Goal: Task Accomplishment & Management: Manage account settings

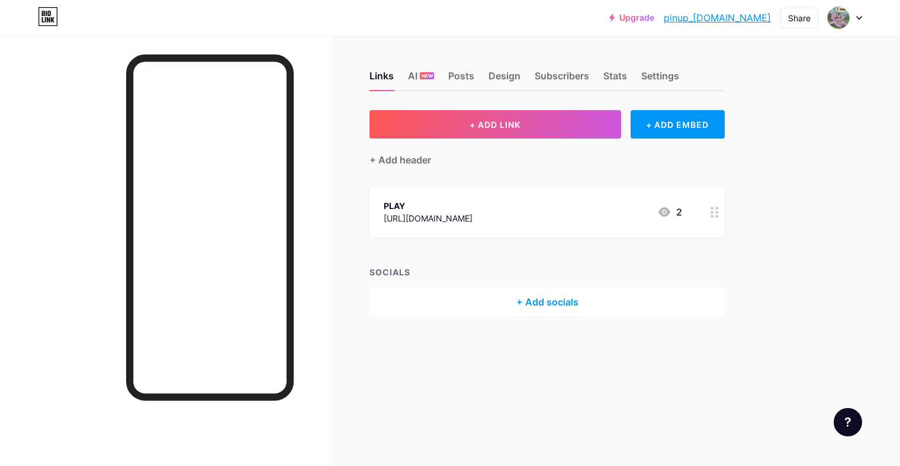
click at [851, 17] on div at bounding box center [845, 17] width 34 height 21
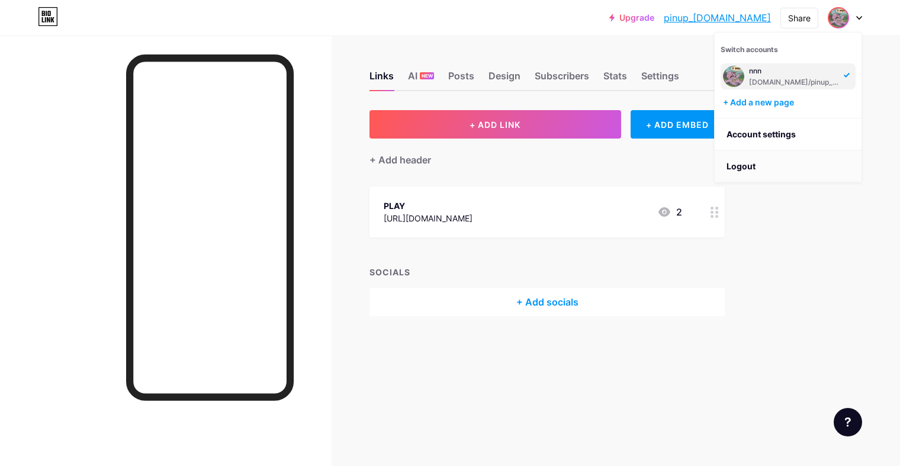
click at [741, 164] on li "Logout" at bounding box center [788, 166] width 147 height 32
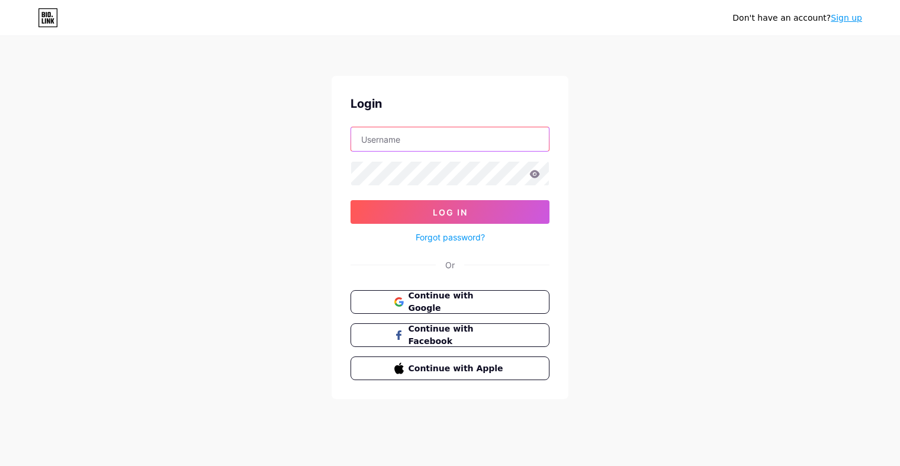
type input "dsjhdashdas"
click at [844, 18] on link "Sign up" at bounding box center [846, 17] width 31 height 9
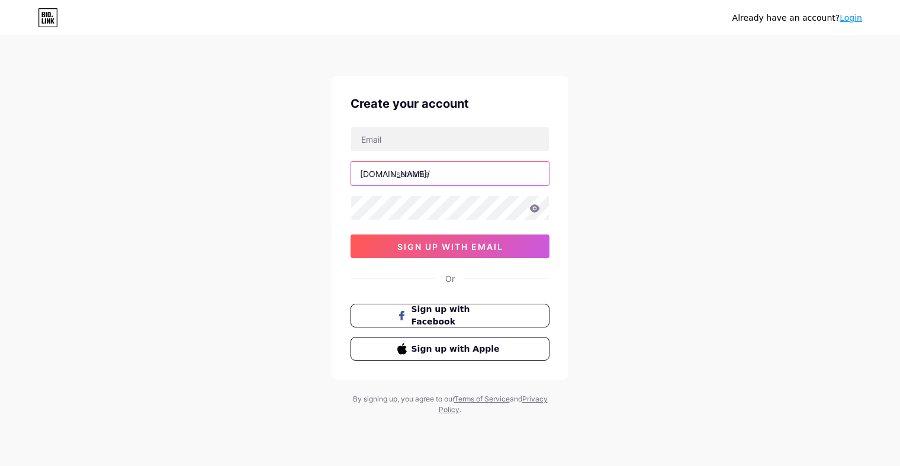
type input "dsjhdashdas"
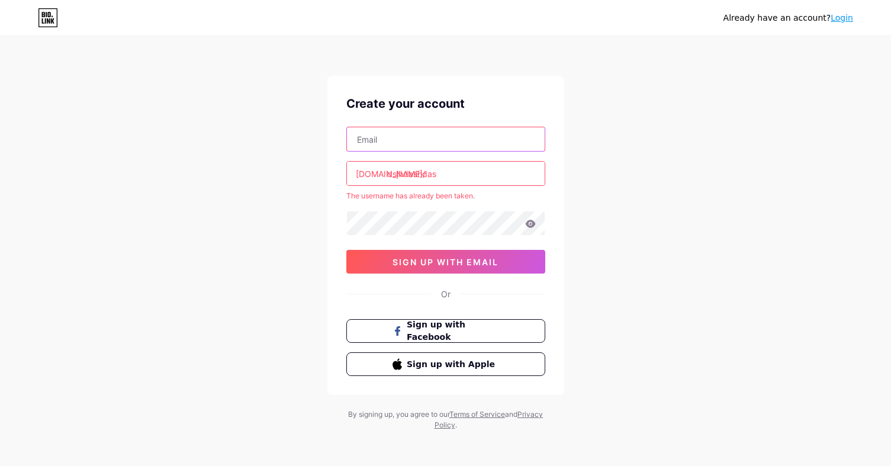
click at [417, 141] on input "text" at bounding box center [446, 139] width 198 height 24
paste input "[EMAIL_ADDRESS][DOMAIN_NAME]"
type input "[EMAIL_ADDRESS][DOMAIN_NAME]"
click at [619, 186] on div "Already have an account? Login Create your account [EMAIL_ADDRESS][DOMAIN_NAME]…" at bounding box center [445, 234] width 891 height 468
click at [413, 172] on input "dsjhdashdas" at bounding box center [446, 174] width 198 height 24
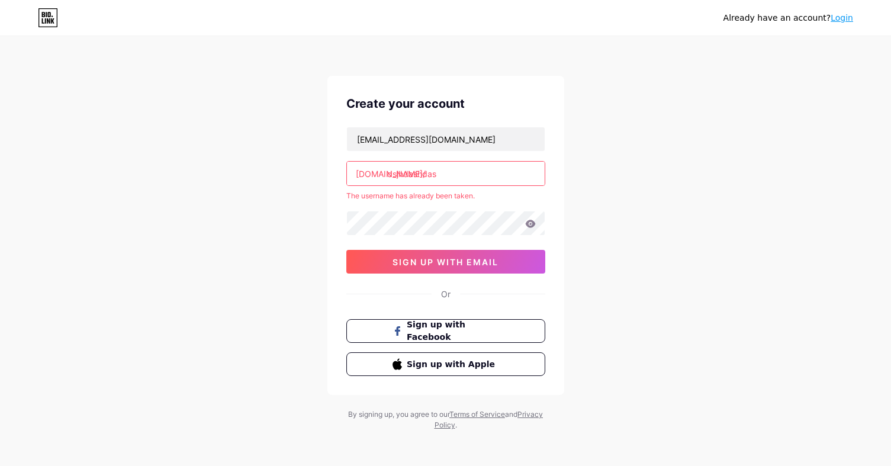
click at [413, 172] on input "dsjhdashdas" at bounding box center [446, 174] width 198 height 24
type input "щ"
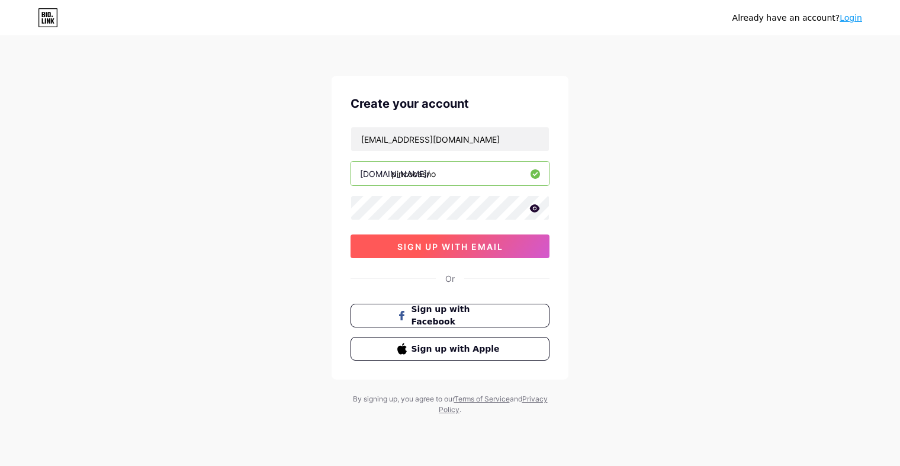
type input "pincocasno"
click at [475, 246] on span "sign up with email" at bounding box center [450, 247] width 106 height 10
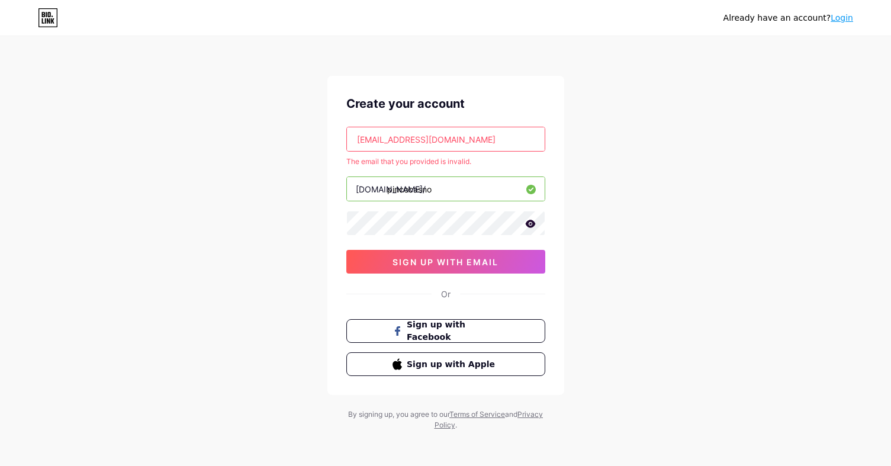
click at [476, 137] on input "[EMAIL_ADDRESS][DOMAIN_NAME]" at bounding box center [446, 139] width 198 height 24
click at [449, 141] on input "[EMAIL_ADDRESS][DOMAIN_NAME]" at bounding box center [446, 139] width 198 height 24
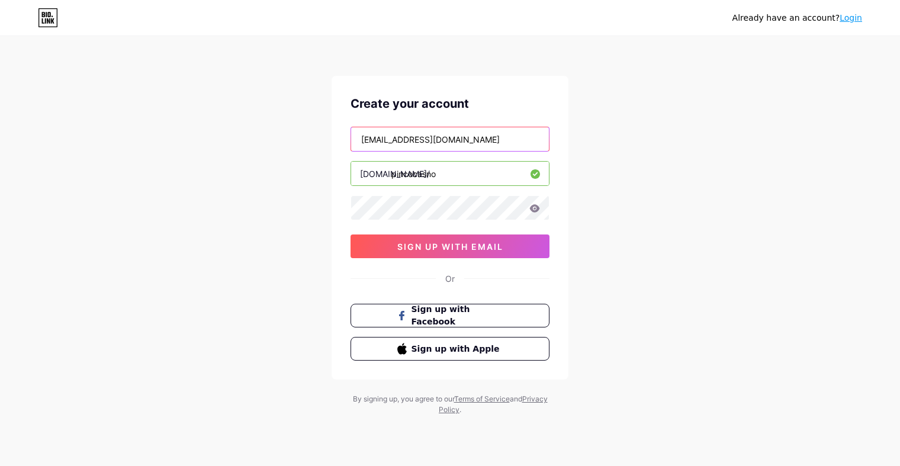
type input "[EMAIL_ADDRESS][DOMAIN_NAME]"
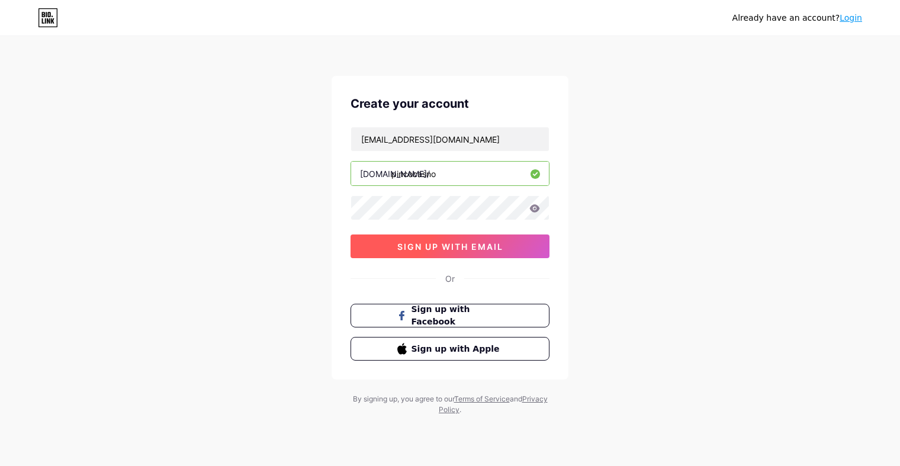
click at [442, 248] on span "sign up with email" at bounding box center [450, 247] width 106 height 10
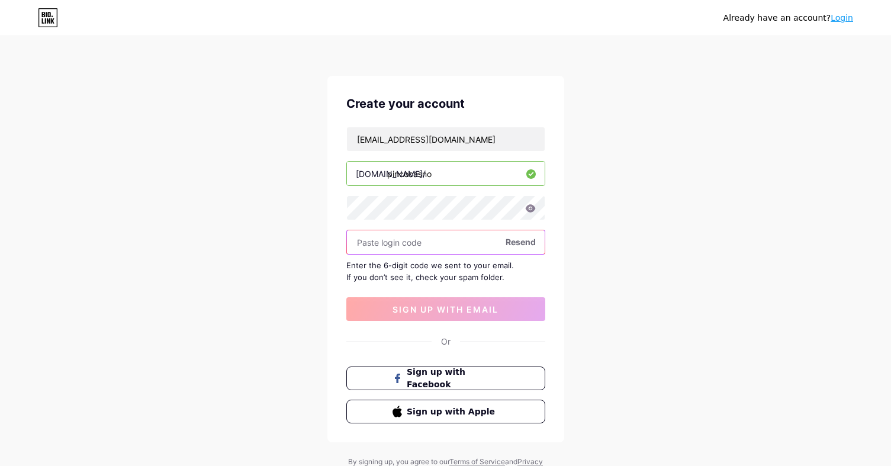
click at [407, 239] on input "text" at bounding box center [446, 242] width 198 height 24
paste input "536493"
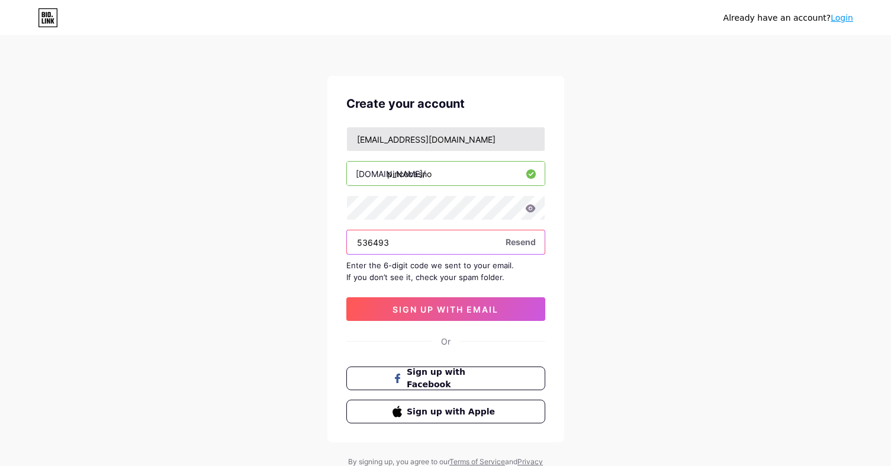
type input "536493"
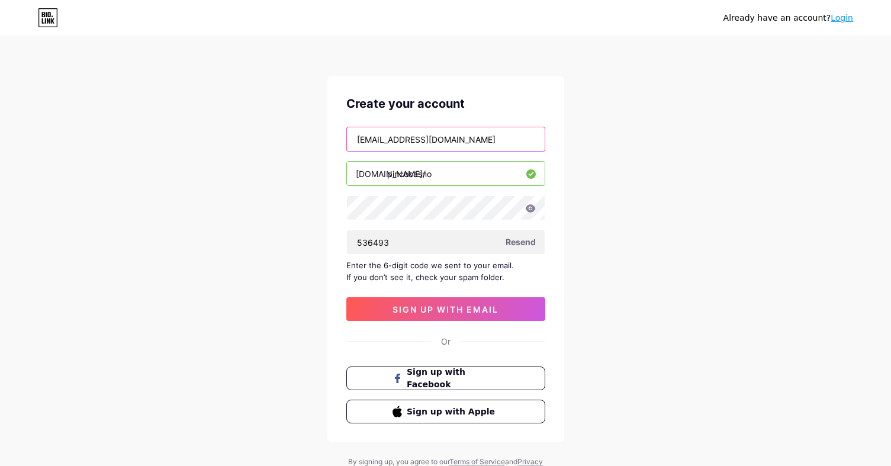
click at [445, 142] on input "[EMAIL_ADDRESS][DOMAIN_NAME]" at bounding box center [446, 139] width 198 height 24
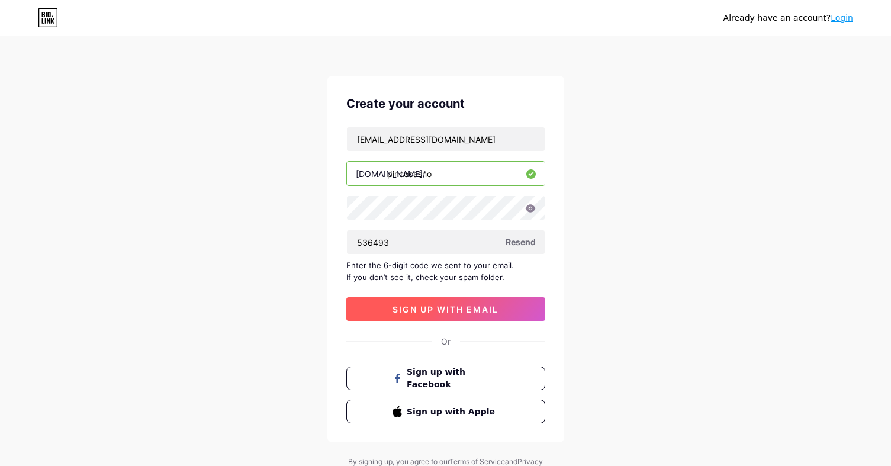
click at [436, 303] on button "sign up with email" at bounding box center [445, 309] width 199 height 24
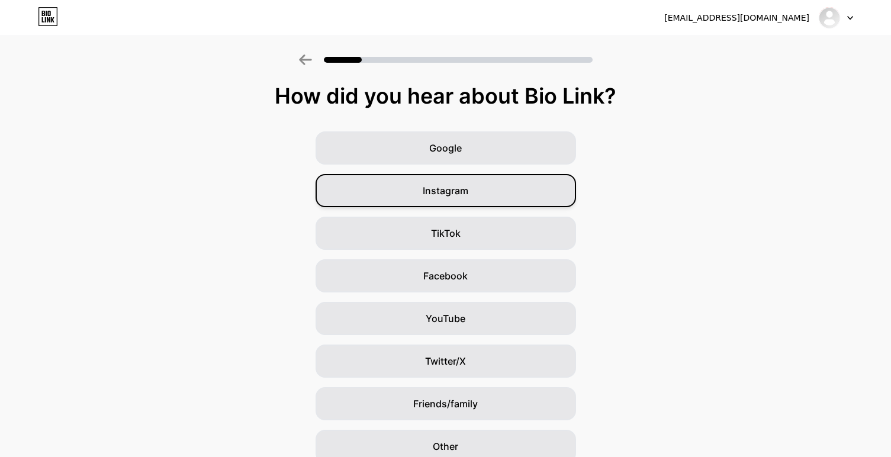
click at [490, 198] on div "Instagram" at bounding box center [446, 190] width 261 height 33
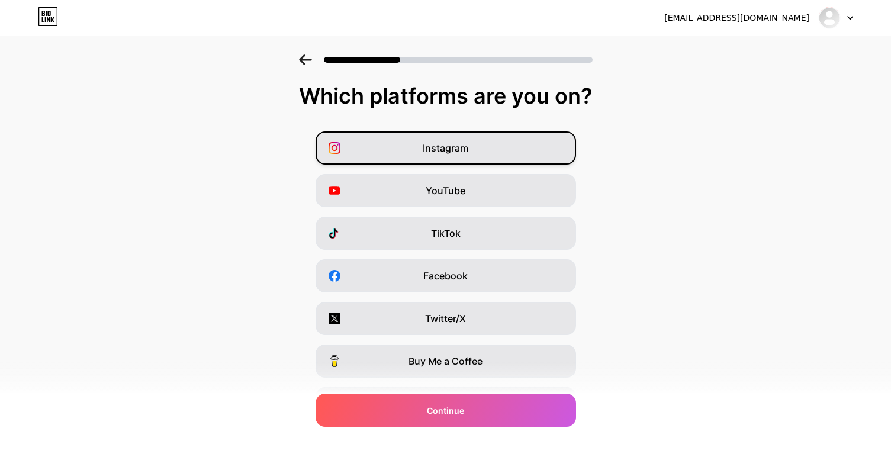
click at [519, 149] on div "Instagram" at bounding box center [446, 147] width 261 height 33
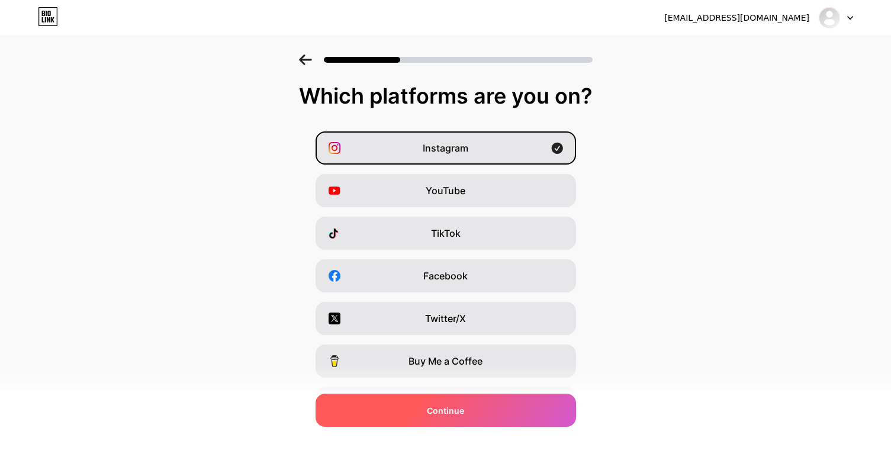
click at [480, 407] on div "Continue" at bounding box center [446, 410] width 261 height 33
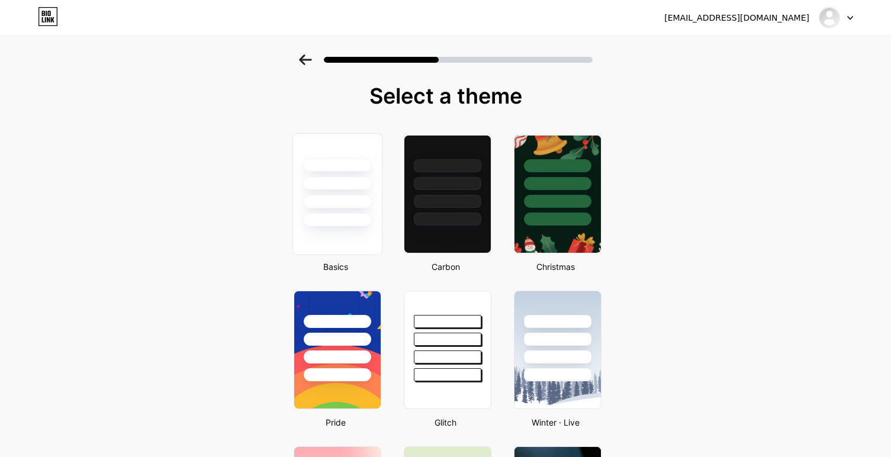
click at [343, 228] on div at bounding box center [337, 194] width 90 height 122
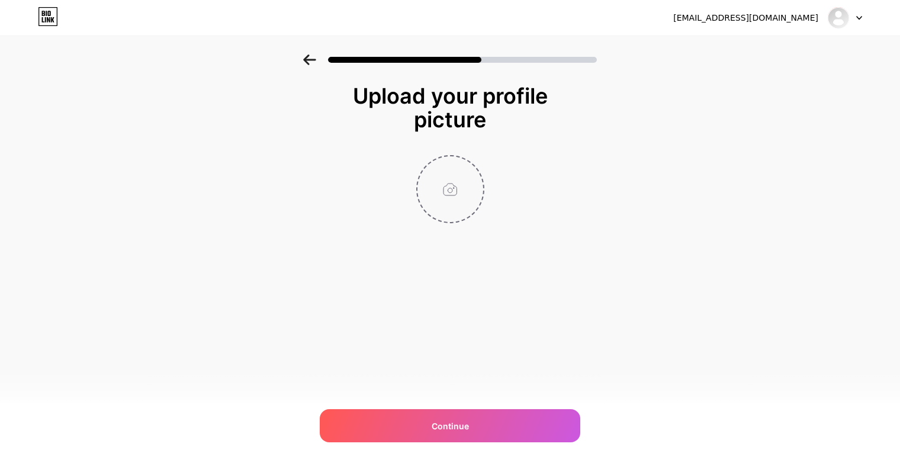
click at [444, 182] on input "file" at bounding box center [450, 189] width 66 height 66
type input "C:\fakepath\photo_2025-09-18_05-48-02.jpg"
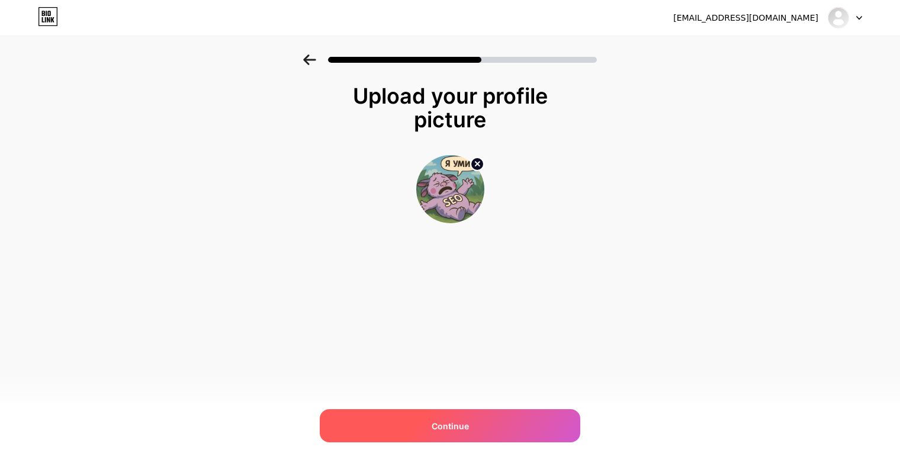
click at [448, 422] on span "Continue" at bounding box center [450, 426] width 37 height 12
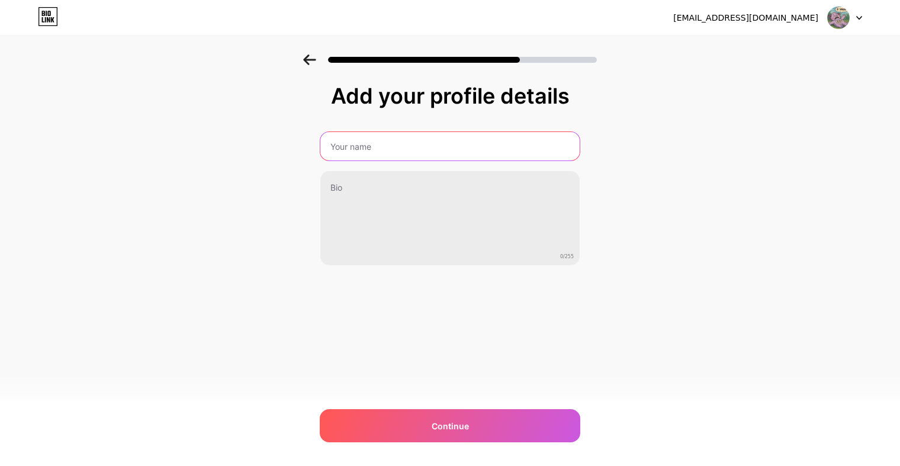
click at [415, 140] on input "text" at bounding box center [449, 146] width 259 height 28
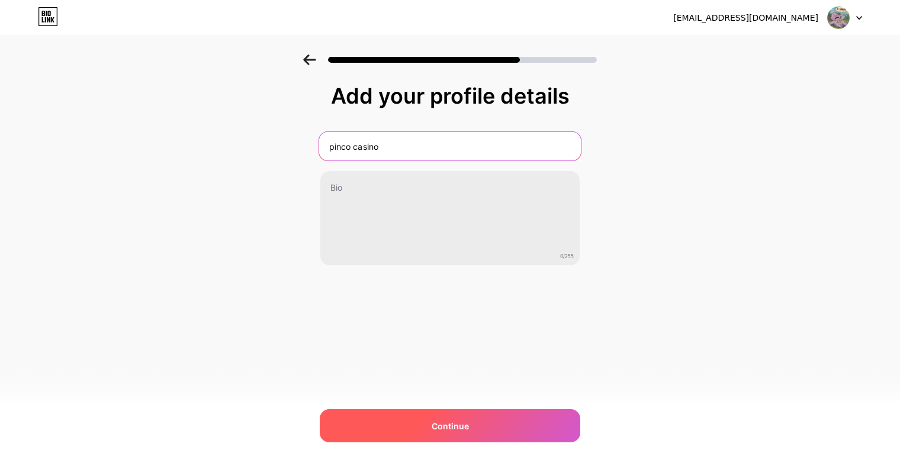
type input "pinco casino"
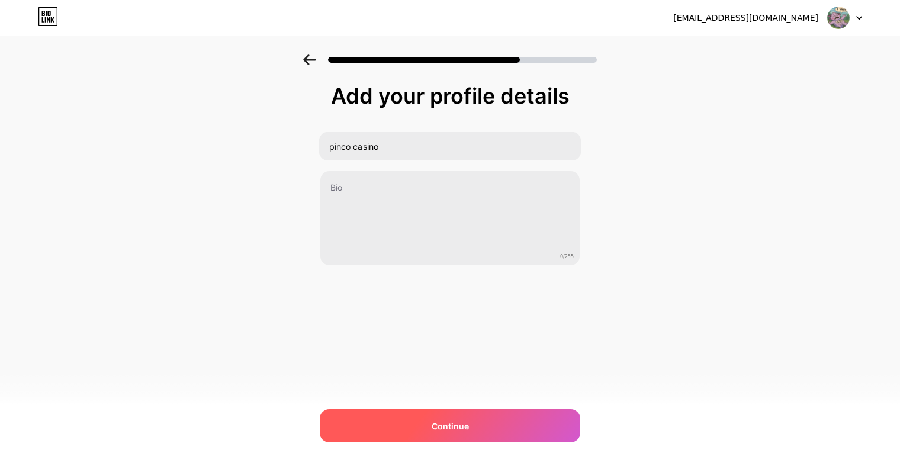
click at [478, 414] on div "Continue" at bounding box center [450, 425] width 261 height 33
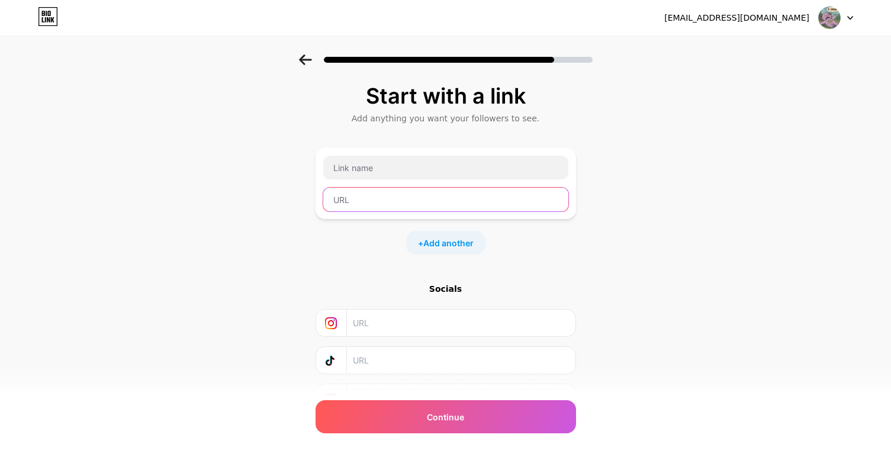
click at [366, 201] on input "text" at bounding box center [445, 200] width 245 height 24
paste input "[URL][DOMAIN_NAME]"
type input "[URL][DOMAIN_NAME]"
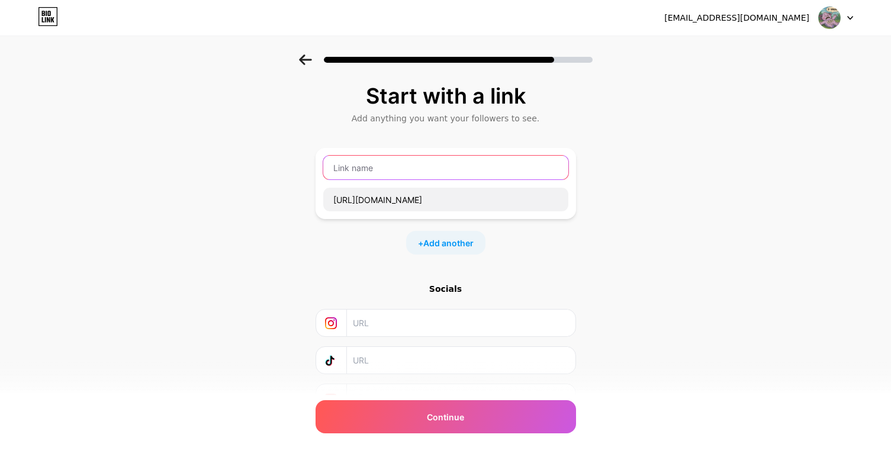
click at [380, 165] on input "text" at bounding box center [445, 168] width 245 height 24
type input "З"
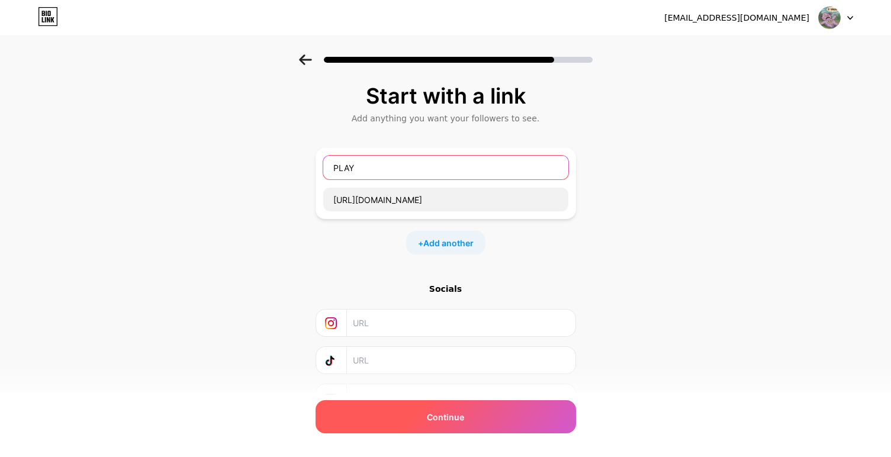
type input "PLAY"
click at [447, 426] on div "Continue" at bounding box center [446, 416] width 261 height 33
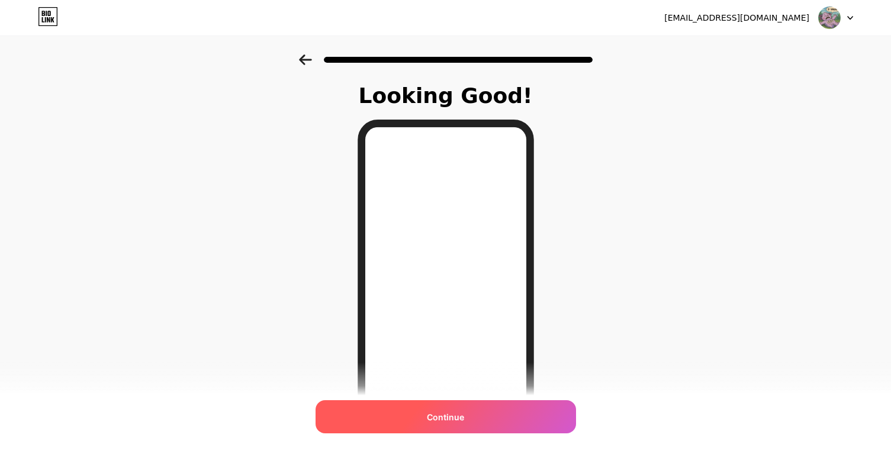
click at [464, 416] on span "Continue" at bounding box center [445, 417] width 37 height 12
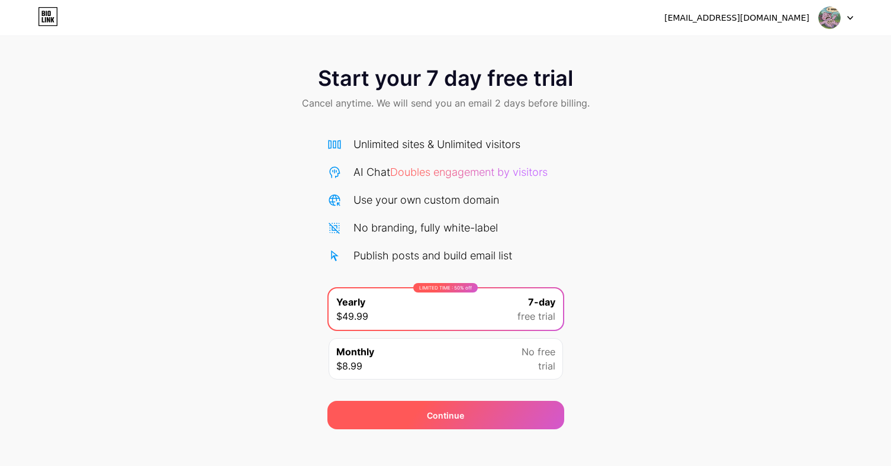
click at [436, 410] on div "Continue" at bounding box center [445, 415] width 37 height 12
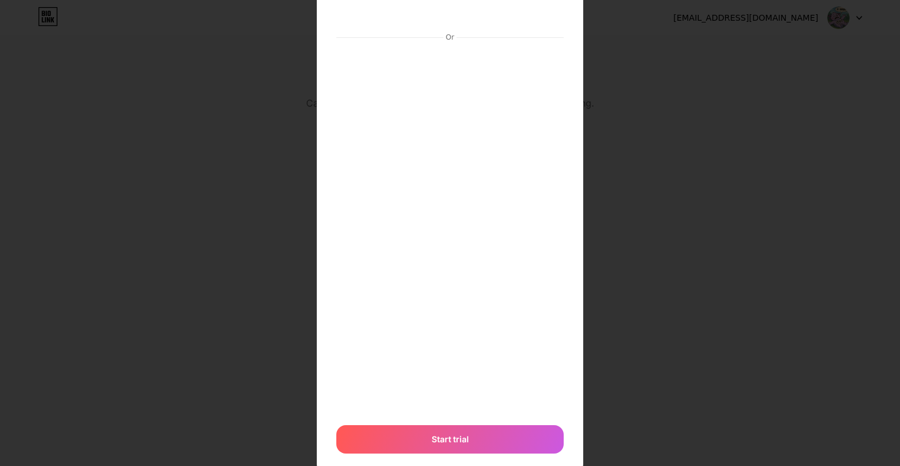
scroll to position [121, 0]
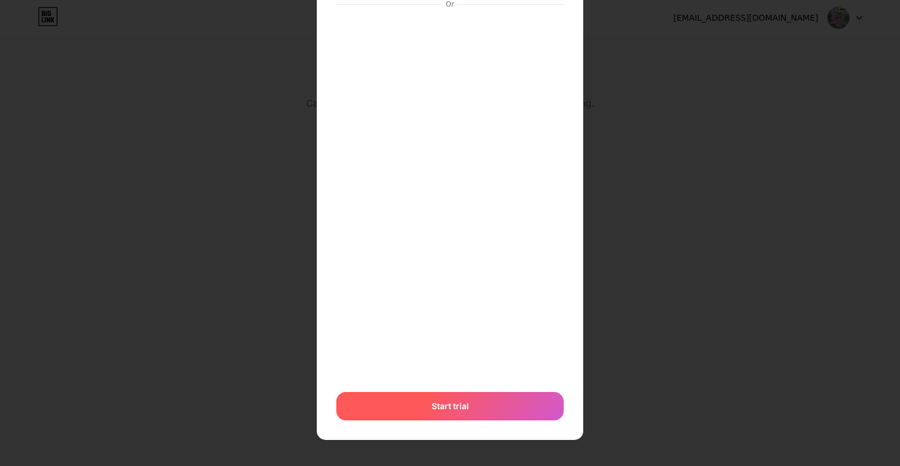
click at [428, 393] on div "Start trial" at bounding box center [449, 406] width 227 height 28
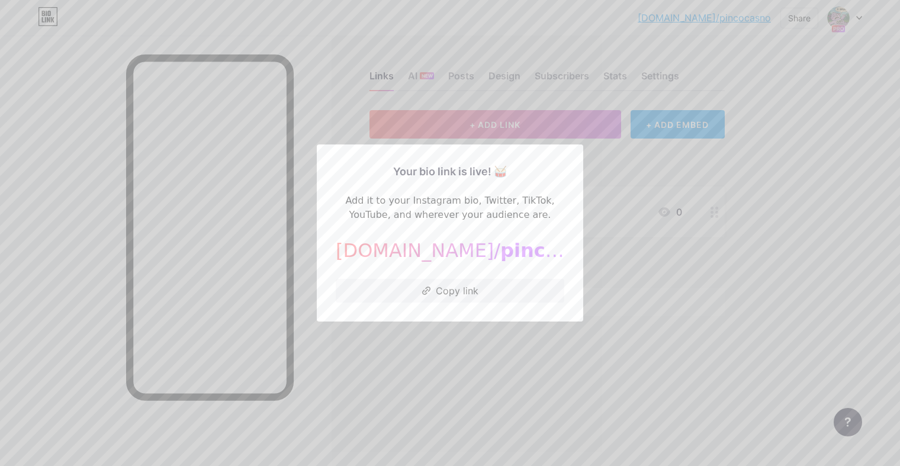
click at [712, 190] on div at bounding box center [450, 233] width 900 height 466
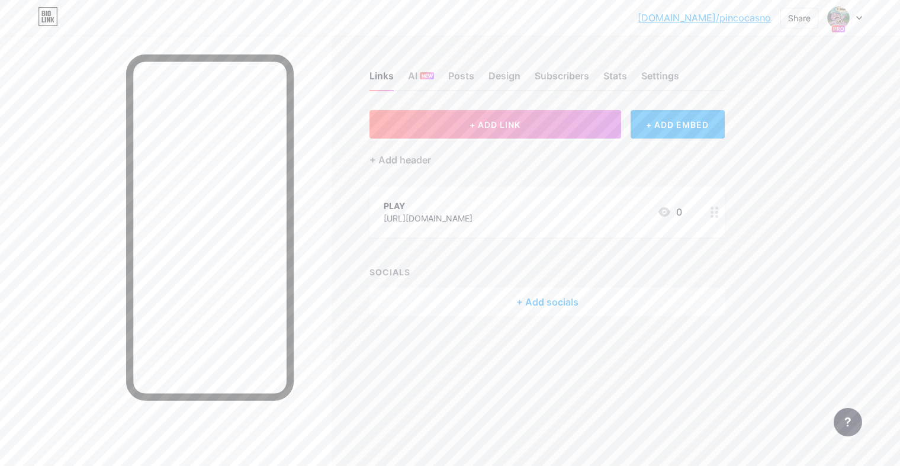
click at [809, 152] on div "[DOMAIN_NAME]/pincoc... [DOMAIN_NAME]/pincocasno Share Switch accounts pinco ca…" at bounding box center [450, 233] width 900 height 466
click at [477, 81] on div "Links AI NEW Posts Design Subscribers Stats Settings" at bounding box center [546, 70] width 355 height 41
click at [467, 81] on div "Posts" at bounding box center [461, 79] width 26 height 21
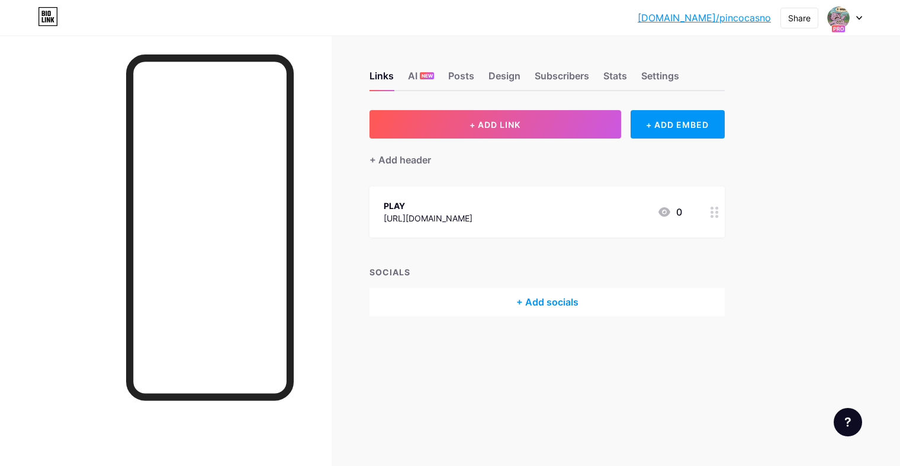
click at [856, 18] on icon at bounding box center [859, 18] width 6 height 4
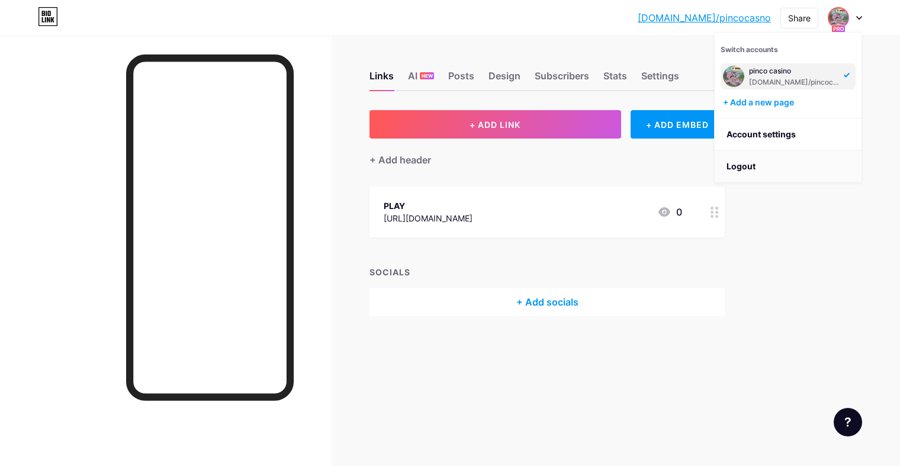
click at [750, 169] on li "Logout" at bounding box center [788, 166] width 147 height 32
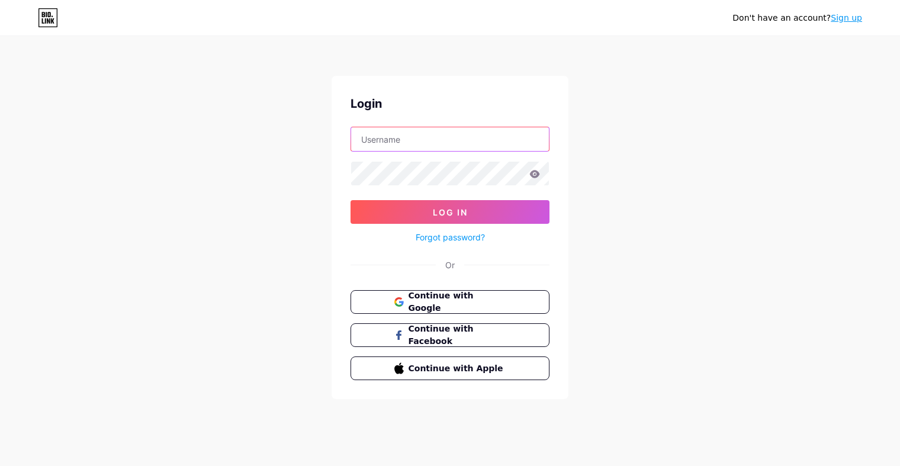
type input "pincocasno"
click at [480, 300] on span "Continue with Google" at bounding box center [456, 302] width 99 height 25
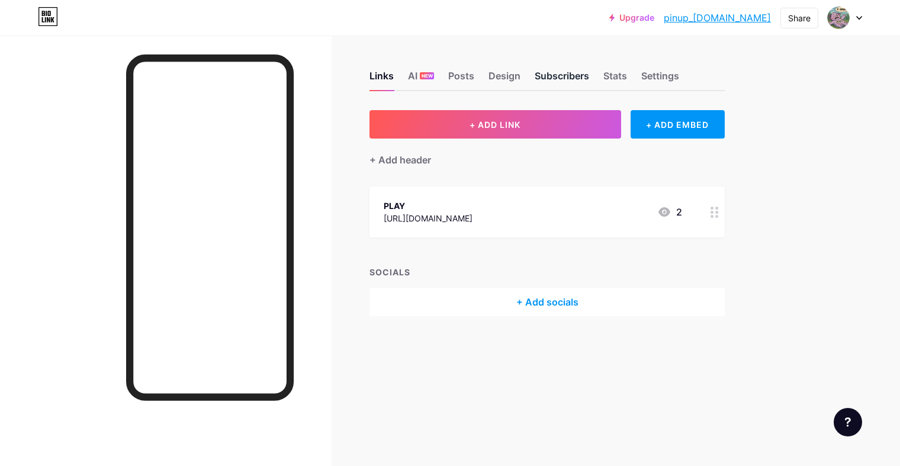
click at [571, 74] on div "Subscribers" at bounding box center [562, 79] width 54 height 21
click at [668, 79] on div "Settings" at bounding box center [660, 79] width 38 height 21
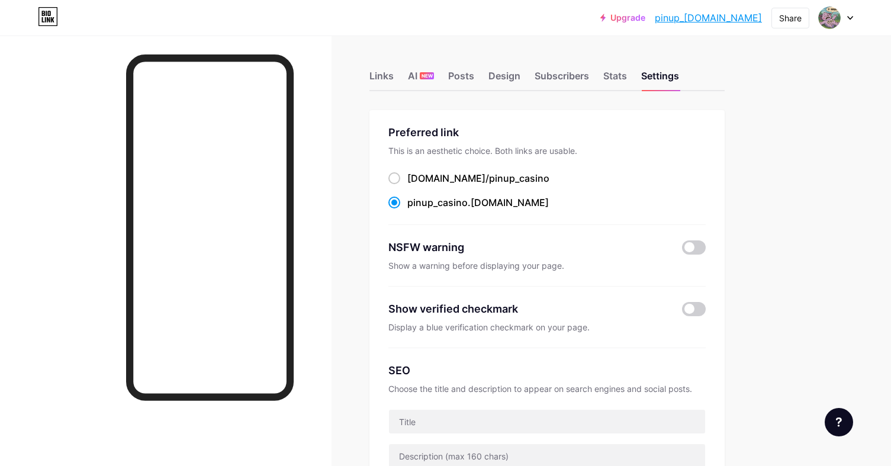
click at [842, 23] on div at bounding box center [836, 17] width 34 height 21
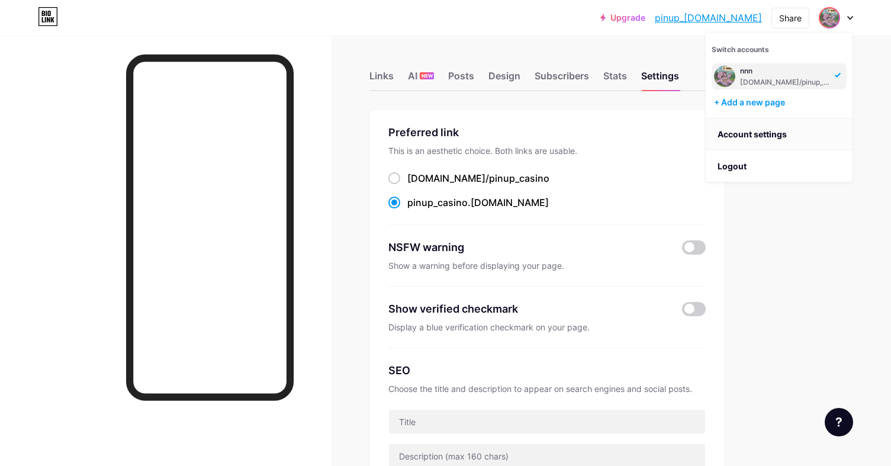
click at [779, 133] on link "Account settings" at bounding box center [779, 134] width 147 height 32
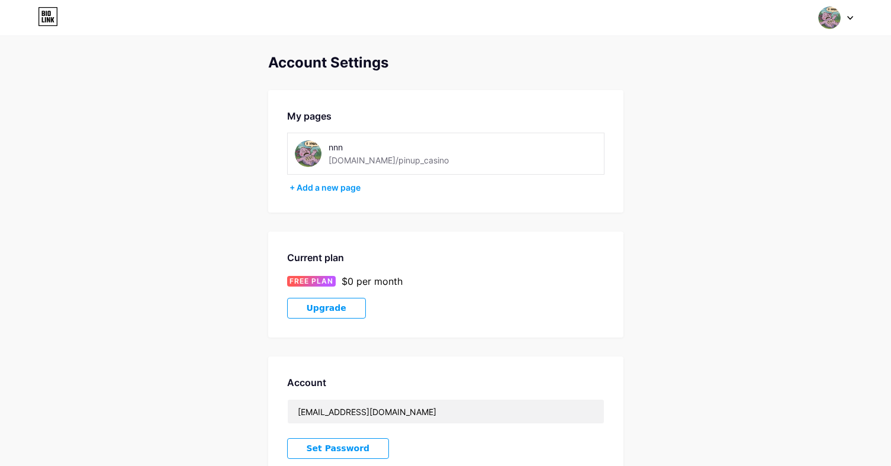
click at [841, 14] on div at bounding box center [836, 17] width 34 height 21
click at [761, 167] on li "Logout" at bounding box center [779, 166] width 147 height 32
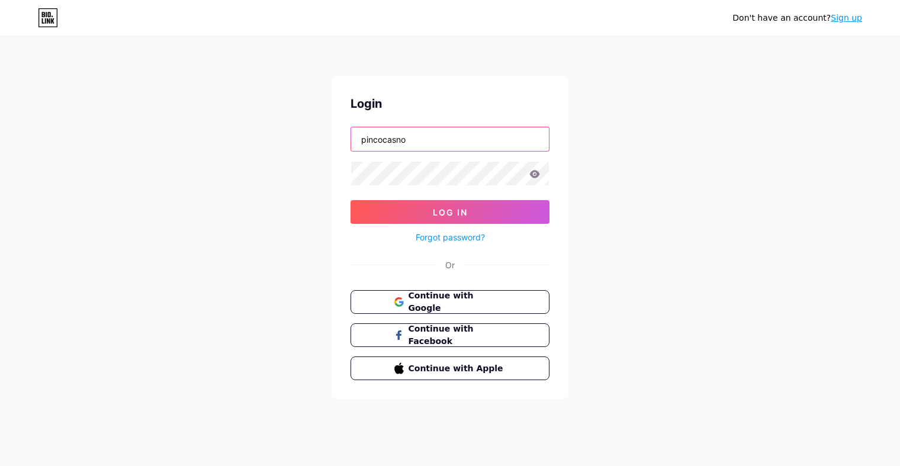
click at [432, 142] on input "pincocasno" at bounding box center [450, 139] width 198 height 24
type input "dsjhdashdas"
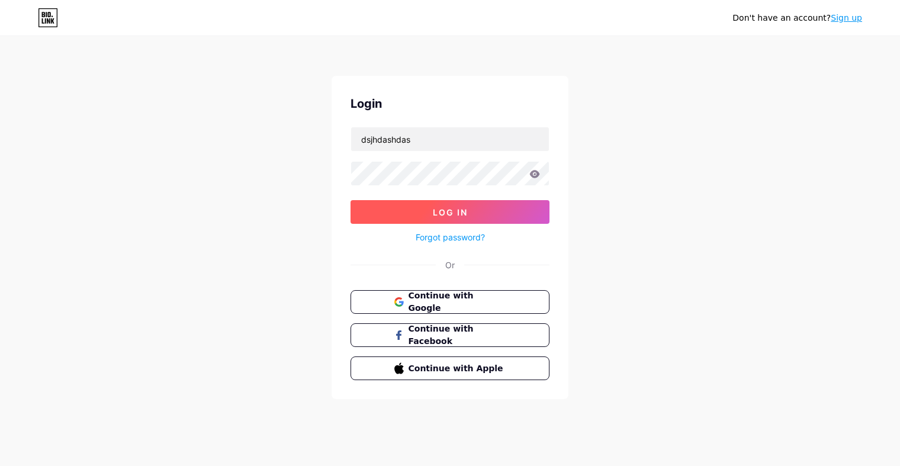
click at [480, 210] on button "Log In" at bounding box center [450, 212] width 199 height 24
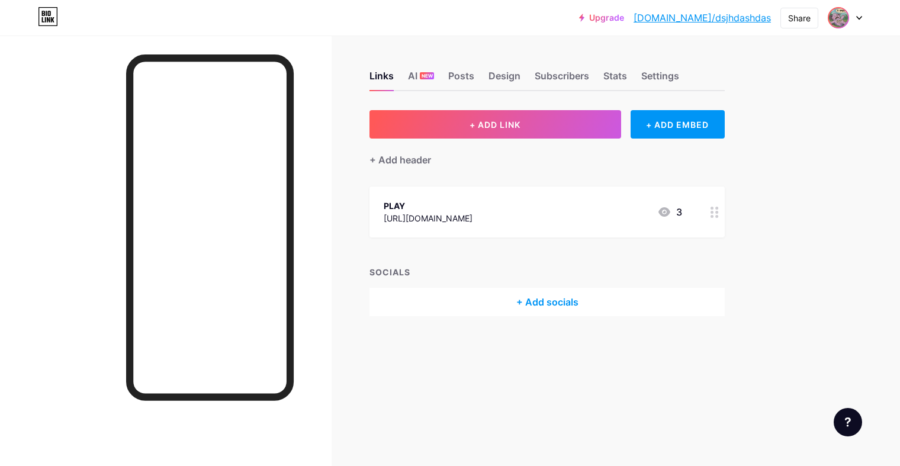
click at [845, 21] on img at bounding box center [838, 17] width 19 height 19
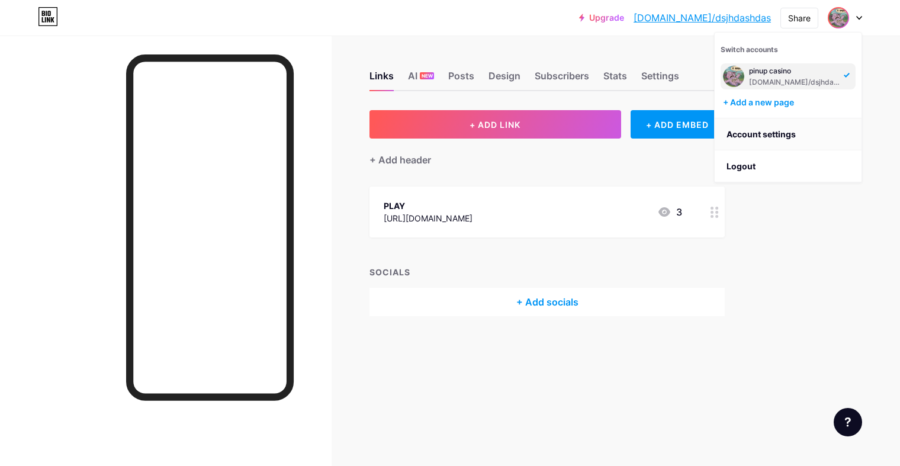
click at [752, 135] on link "Account settings" at bounding box center [788, 134] width 147 height 32
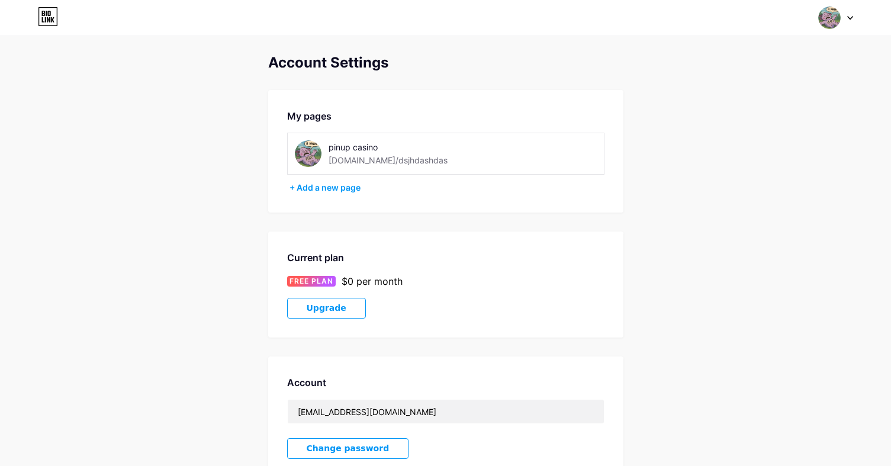
click at [837, 11] on img at bounding box center [829, 18] width 23 height 23
click at [758, 172] on li "Logout" at bounding box center [779, 166] width 147 height 32
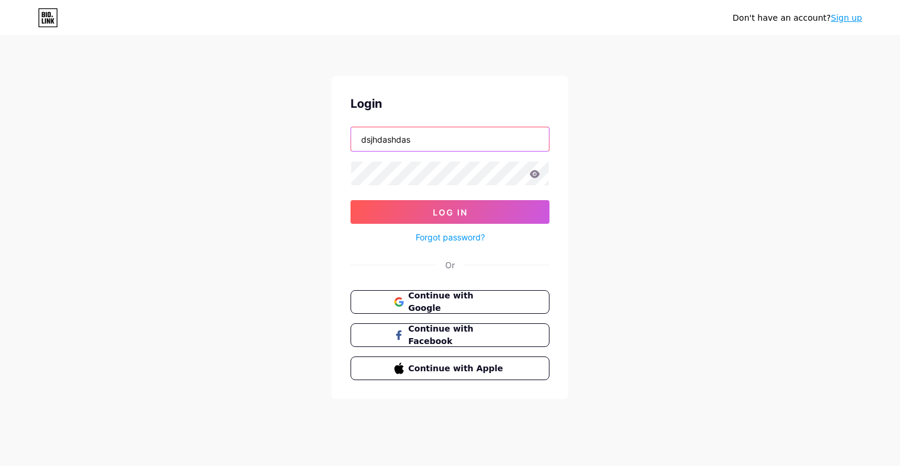
click at [477, 136] on input "dsjhdashdas" at bounding box center [450, 139] width 198 height 24
click at [737, 149] on div "Don't have an account? Sign up Login dsjhdashdas Log In Forgot password? Or Con…" at bounding box center [450, 218] width 900 height 437
click at [442, 136] on input "dsjhdashdas" at bounding box center [450, 139] width 198 height 24
paste input "https://dtcc.edu.vn"
type input "https://dtcc.edu.vn"
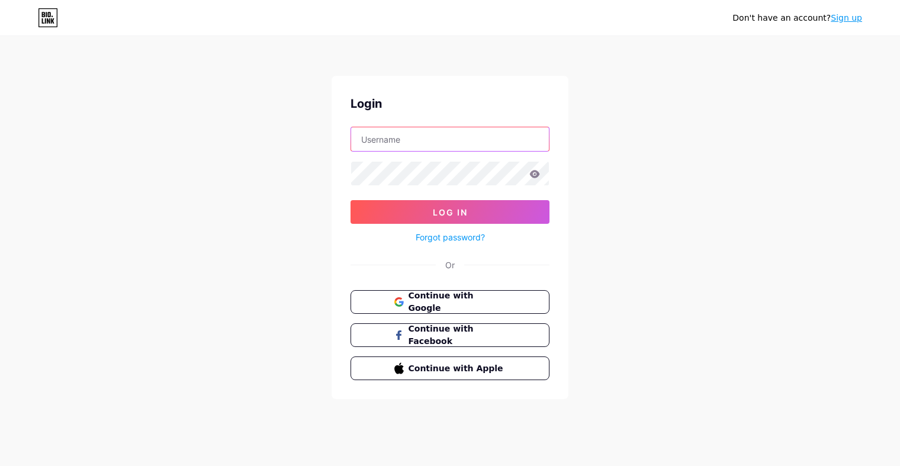
click at [469, 144] on input "text" at bounding box center [450, 139] width 198 height 24
type input "[EMAIL_ADDRESS][DOMAIN_NAME]"
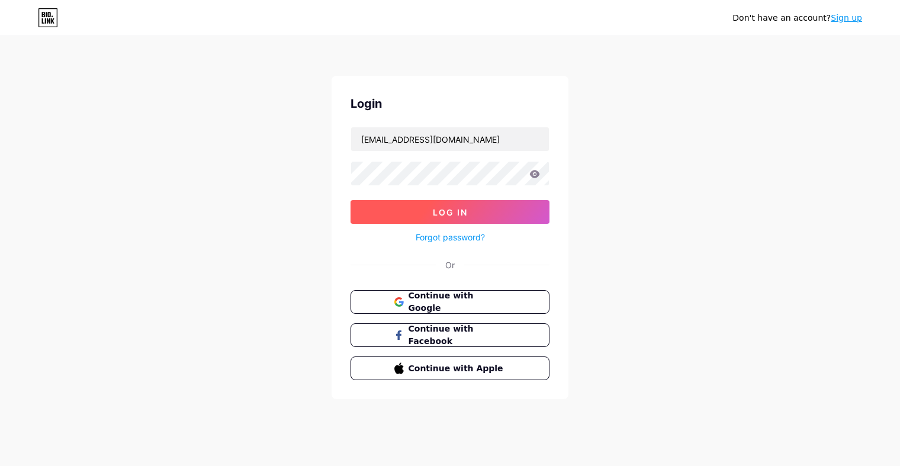
click at [420, 206] on button "Log In" at bounding box center [450, 212] width 199 height 24
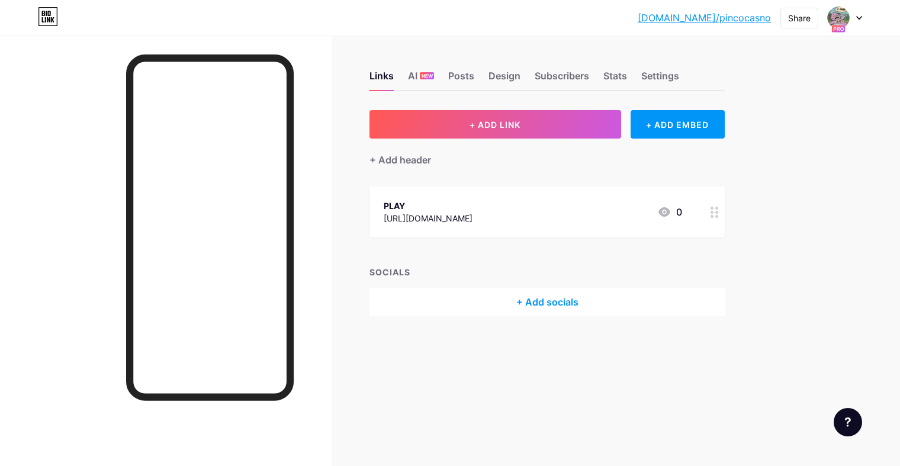
click at [820, 119] on div "[DOMAIN_NAME]/pincoc... [DOMAIN_NAME]/pincocasno Share Switch accounts pinco ca…" at bounding box center [450, 233] width 900 height 466
click at [855, 21] on div at bounding box center [845, 17] width 34 height 21
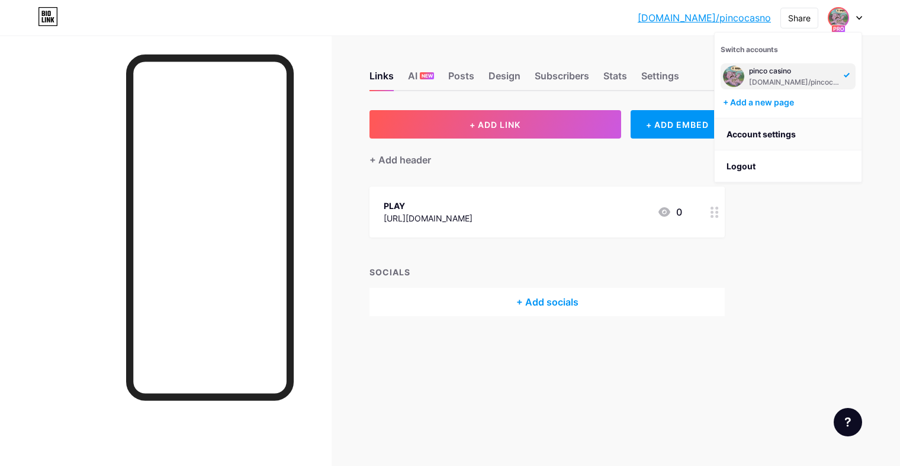
click at [761, 129] on link "Account settings" at bounding box center [788, 134] width 147 height 32
